Goal: Information Seeking & Learning: Find specific fact

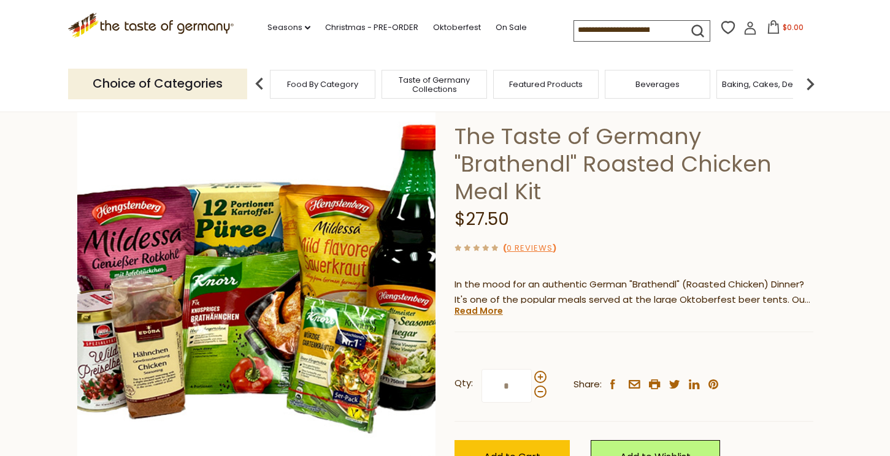
scroll to position [66, 0]
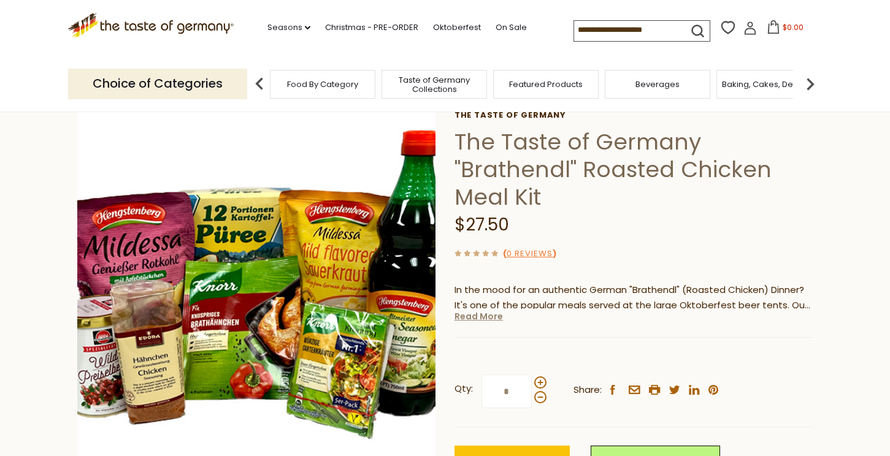
click at [493, 318] on link "Read More" at bounding box center [478, 316] width 48 height 12
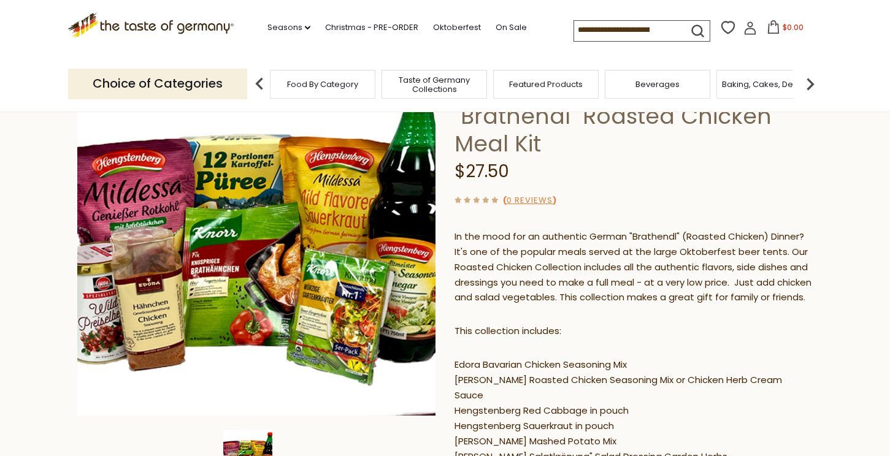
scroll to position [107, 0]
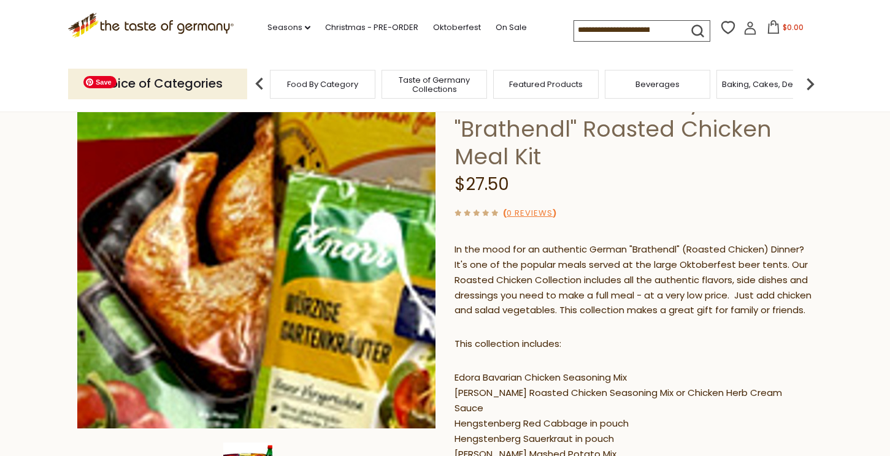
click at [304, 297] on img at bounding box center [256, 249] width 359 height 359
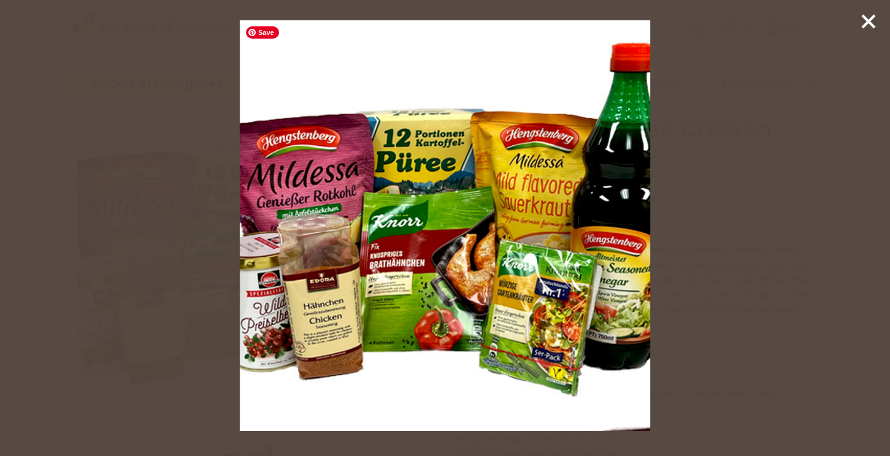
click at [344, 193] on img at bounding box center [445, 225] width 411 height 411
click at [740, 224] on div at bounding box center [445, 228] width 890 height 456
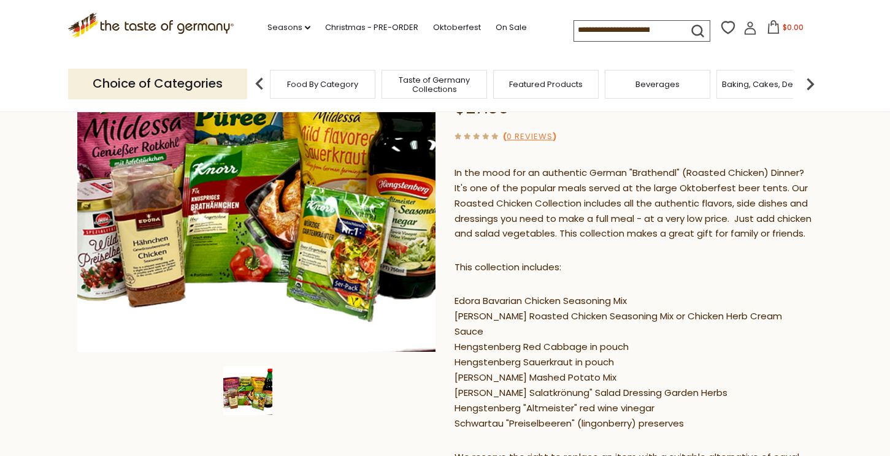
scroll to position [188, 0]
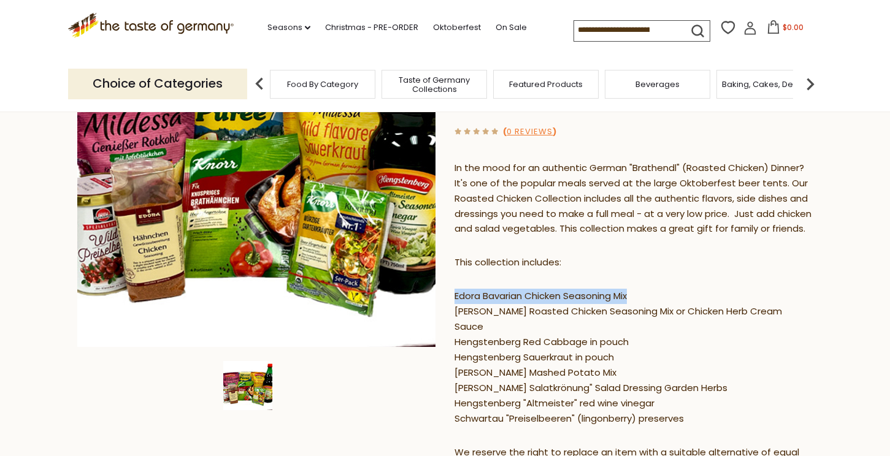
drag, startPoint x: 454, startPoint y: 311, endPoint x: 632, endPoint y: 308, distance: 177.9
click at [632, 308] on p "Edora Bavarian Chicken Seasoning Mix [PERSON_NAME] Roasted Chicken Seasoning Mi…" at bounding box center [633, 358] width 359 height 138
copy p "Edora Bavarian Chicken Seasoning Mix"
click at [608, 31] on input at bounding box center [626, 29] width 104 height 17
paste input "**********"
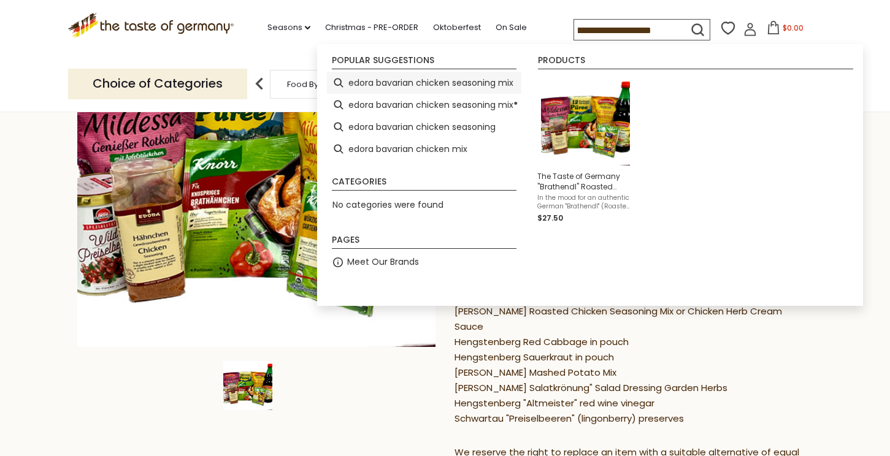
scroll to position [0, 0]
click at [456, 86] on li "edora bavarian chicken seasoning mix" at bounding box center [424, 83] width 194 height 22
type input "**********"
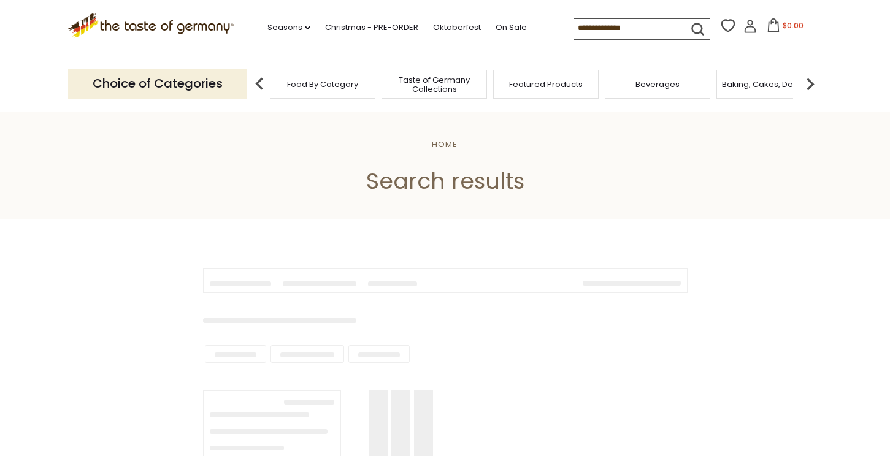
type input "**********"
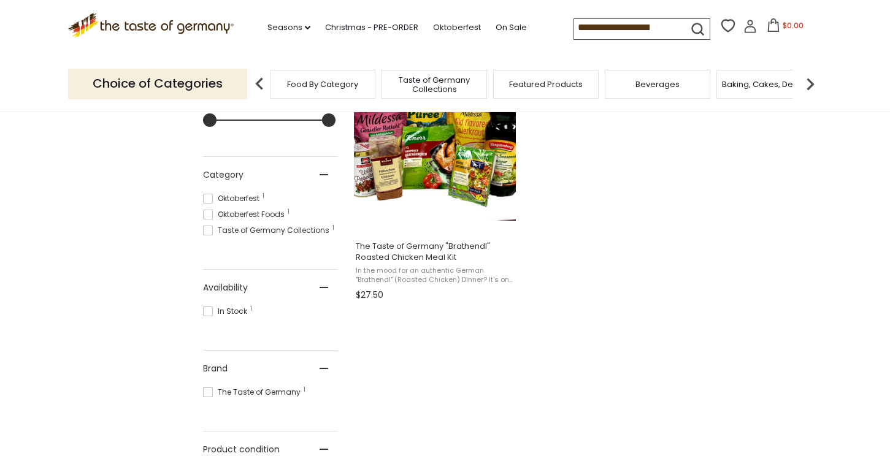
scroll to position [235, 0]
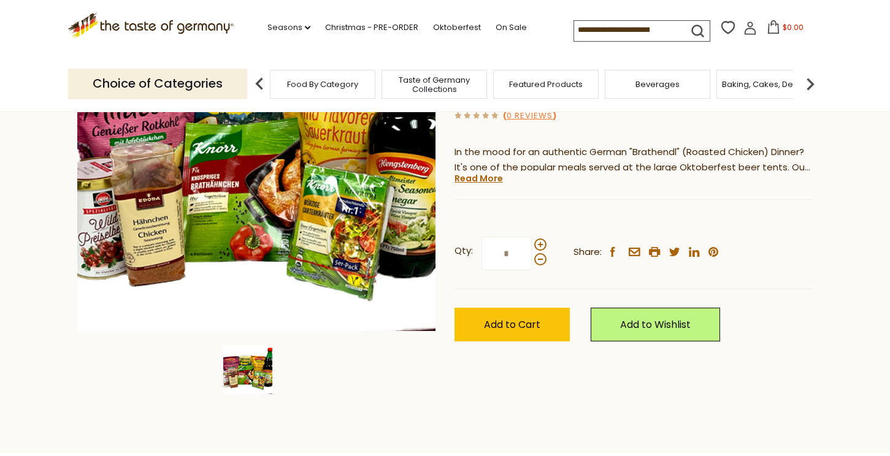
scroll to position [205, 0]
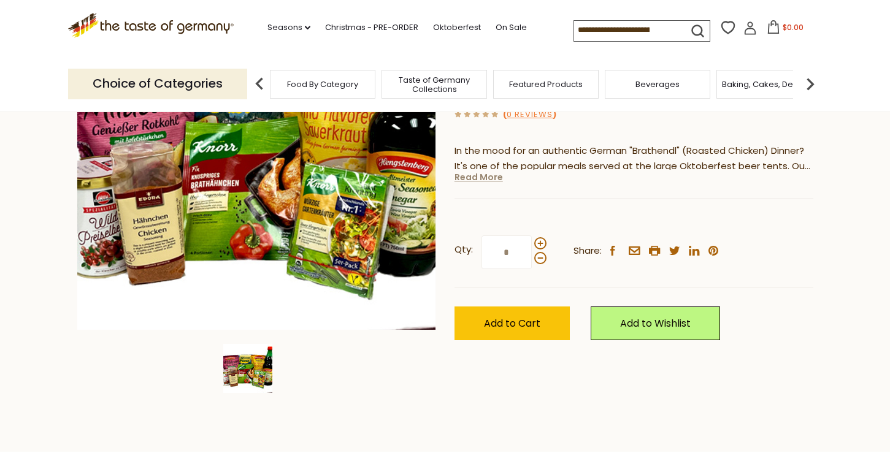
click at [496, 176] on link "Read More" at bounding box center [478, 177] width 48 height 12
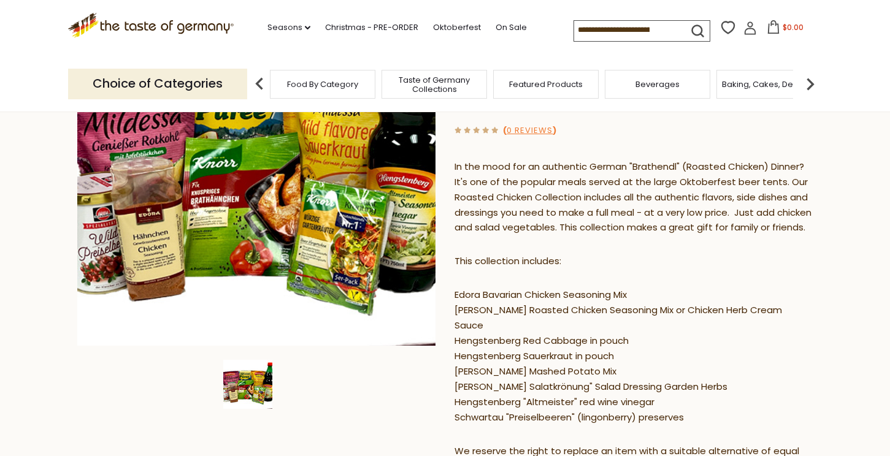
scroll to position [185, 0]
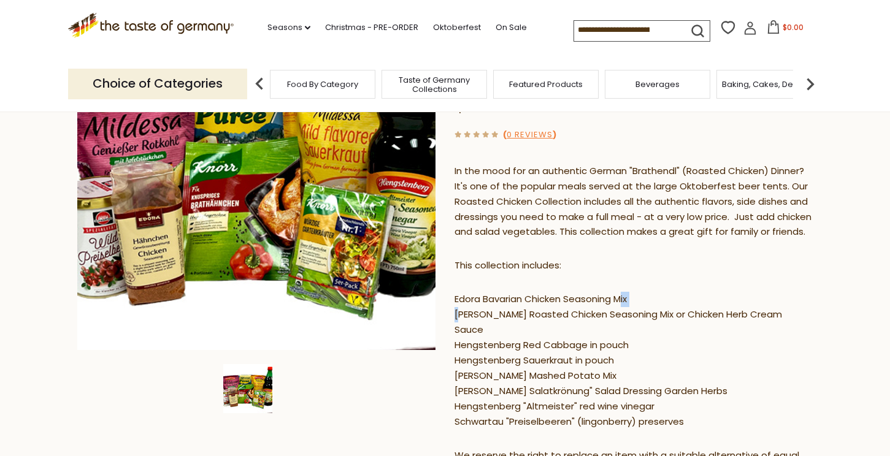
drag, startPoint x: 457, startPoint y: 330, endPoint x: 625, endPoint y: 320, distance: 168.4
click at [625, 320] on p "Edora Bavarian Chicken Seasoning Mix [PERSON_NAME] Roasted Chicken Seasoning Mi…" at bounding box center [633, 361] width 359 height 138
click at [562, 332] on p "Edora Bavarian Chicken Seasoning Mix [PERSON_NAME] Roasted Chicken Seasoning Mi…" at bounding box center [633, 361] width 359 height 138
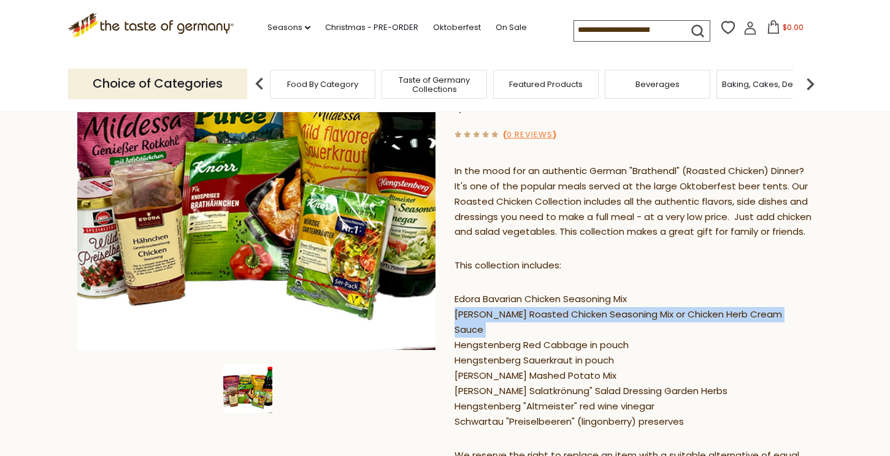
click at [562, 332] on p "Edora Bavarian Chicken Seasoning Mix [PERSON_NAME] Roasted Chicken Seasoning Mi…" at bounding box center [633, 361] width 359 height 138
copy p "[PERSON_NAME] Roasted Chicken Seasoning Mix or Chicken Herb Cream Sauce"
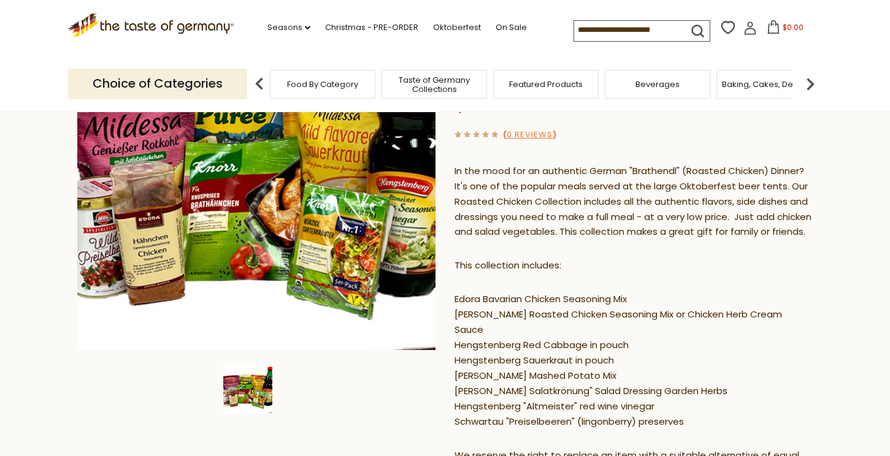
click at [634, 38] on input at bounding box center [626, 29] width 104 height 17
click at [631, 30] on input at bounding box center [626, 29] width 104 height 17
paste input "**********"
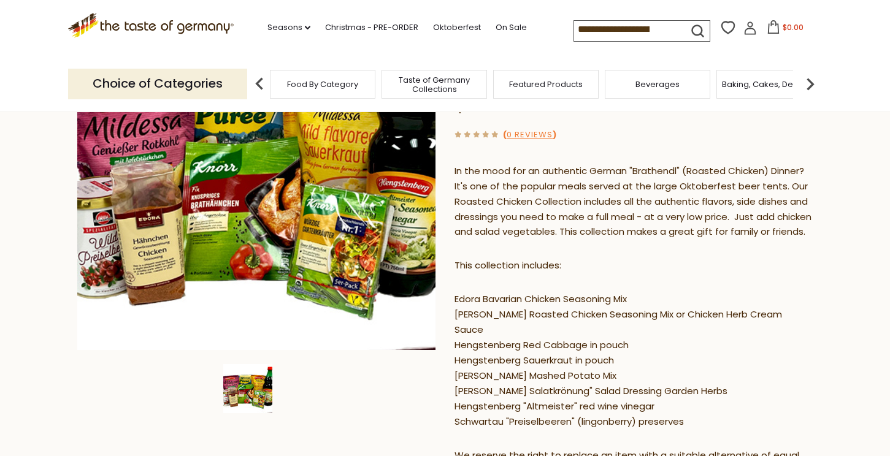
scroll to position [0, 260]
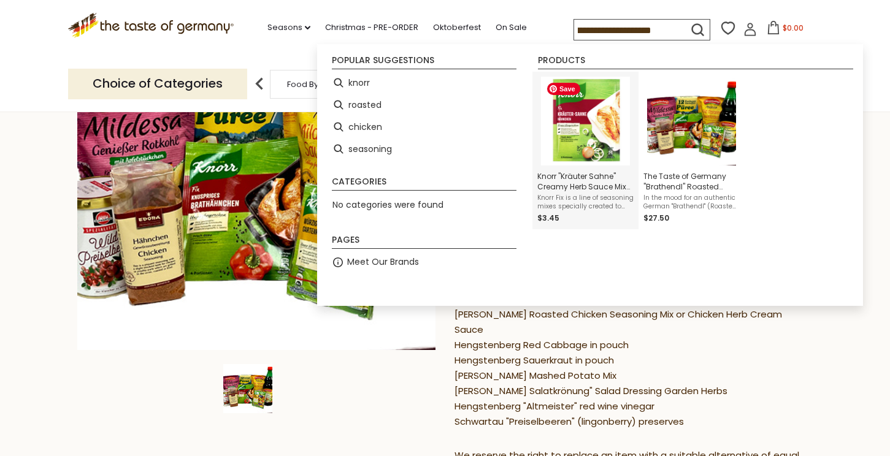
type input "**********"
click at [588, 107] on img "Instant Search Results" at bounding box center [585, 121] width 89 height 89
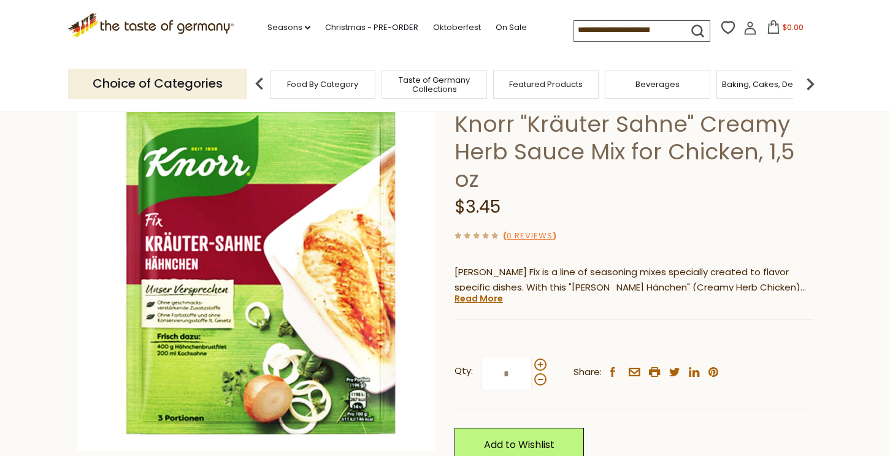
scroll to position [89, 0]
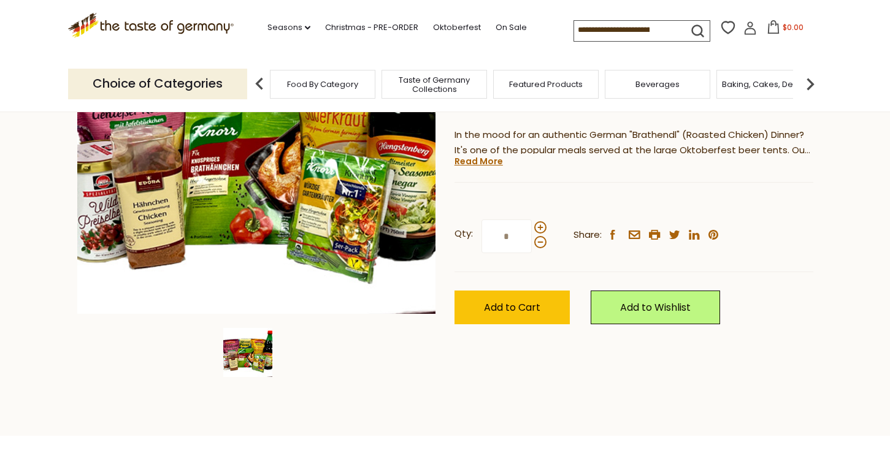
scroll to position [230, 0]
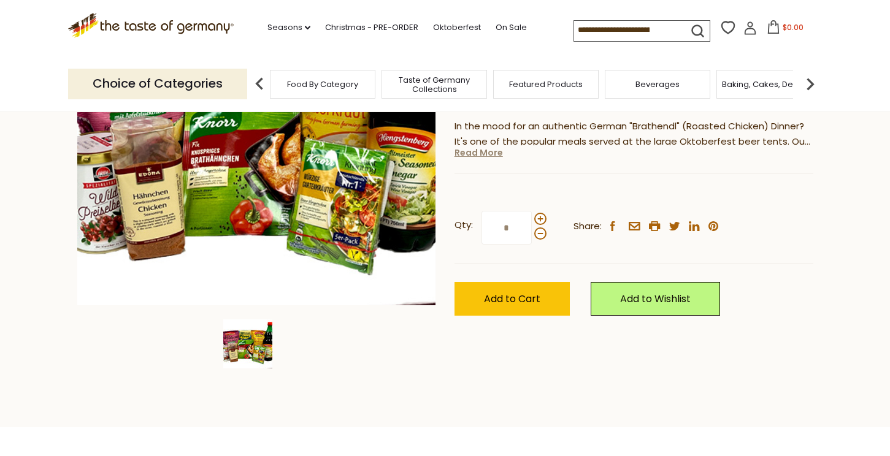
click at [491, 150] on link "Read More" at bounding box center [478, 153] width 48 height 12
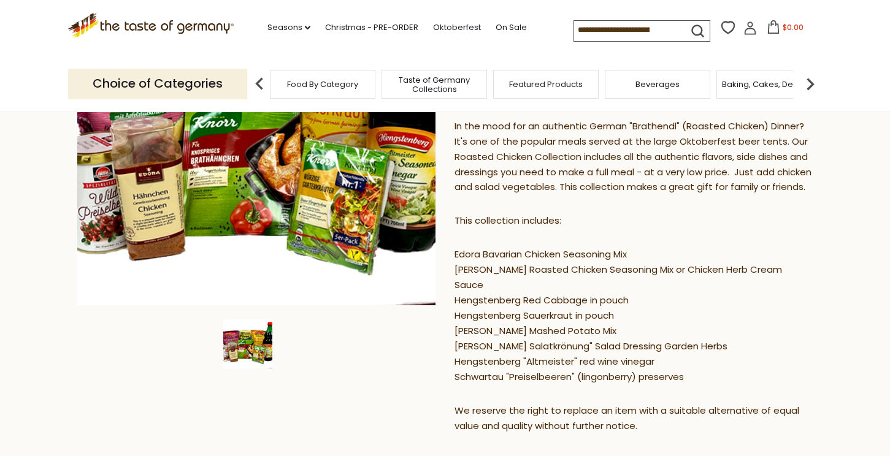
click at [466, 267] on p "Edora Bavarian Chicken Seasoning Mix [PERSON_NAME] Roasted Chicken Seasoning Mi…" at bounding box center [633, 316] width 359 height 138
click at [632, 274] on p "Edora Bavarian Chicken Seasoning Mix [PERSON_NAME] Roasted Chicken Seasoning Mi…" at bounding box center [633, 316] width 359 height 138
drag, startPoint x: 458, startPoint y: 270, endPoint x: 611, endPoint y: 266, distance: 153.4
click at [611, 266] on p "Edora Bavarian Chicken Seasoning Mix [PERSON_NAME] Roasted Chicken Seasoning Mi…" at bounding box center [633, 316] width 359 height 138
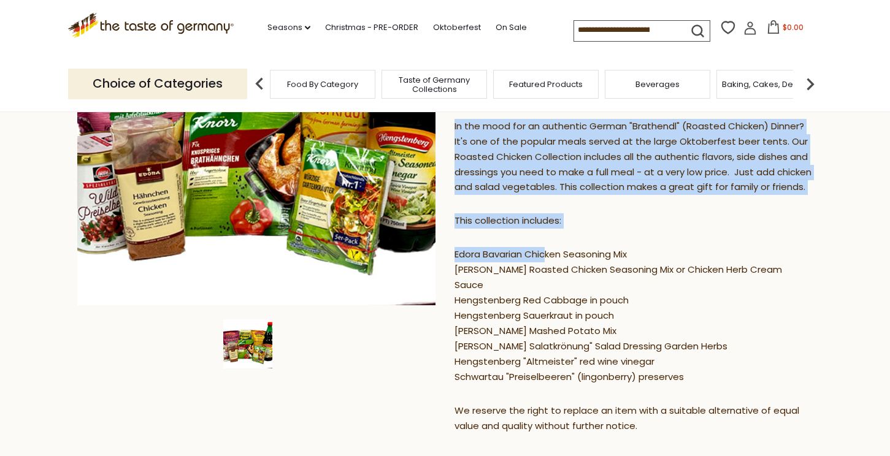
drag, startPoint x: 453, startPoint y: 274, endPoint x: 545, endPoint y: 266, distance: 92.3
click at [545, 266] on div "Home Oktoberfest The Taste of Germany "Brathendl" Roasted Chicken Meal Kit The …" at bounding box center [445, 279] width 754 height 744
click at [545, 266] on p "Edora Bavarian Chicken Seasoning Mix [PERSON_NAME] Roasted Chicken Seasoning Mi…" at bounding box center [633, 316] width 359 height 138
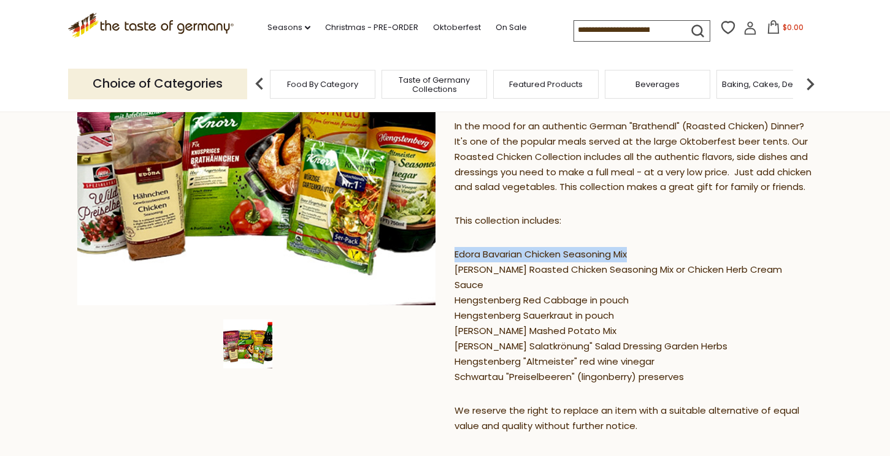
drag, startPoint x: 456, startPoint y: 267, endPoint x: 637, endPoint y: 269, distance: 181.6
click at [637, 269] on p "Edora Bavarian Chicken Seasoning Mix [PERSON_NAME] Roasted Chicken Seasoning Mi…" at bounding box center [633, 316] width 359 height 138
copy p "Edora Bavarian Chicken Seasoning Mix"
